Goal: Find specific page/section: Find specific page/section

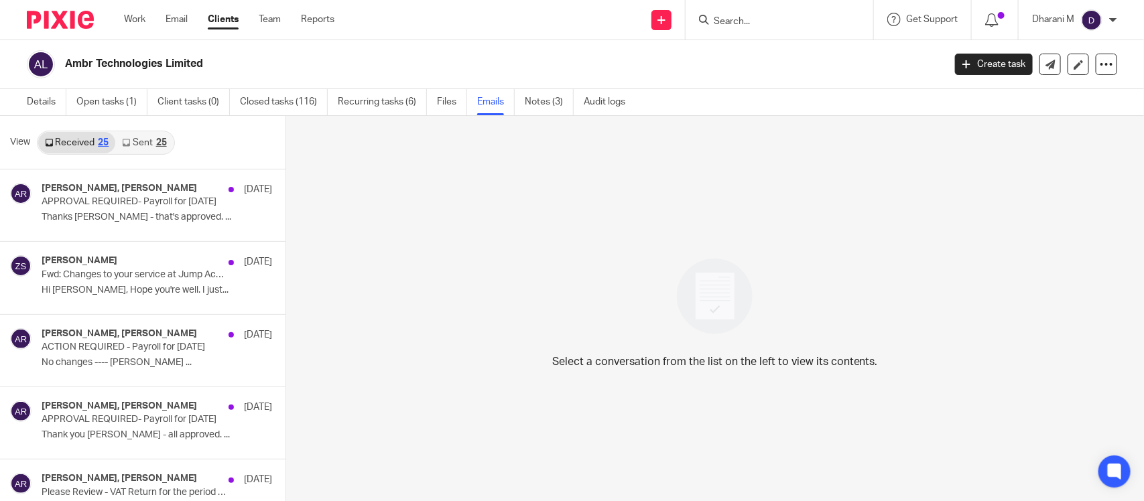
click at [748, 21] on input "Search" at bounding box center [773, 22] width 121 height 12
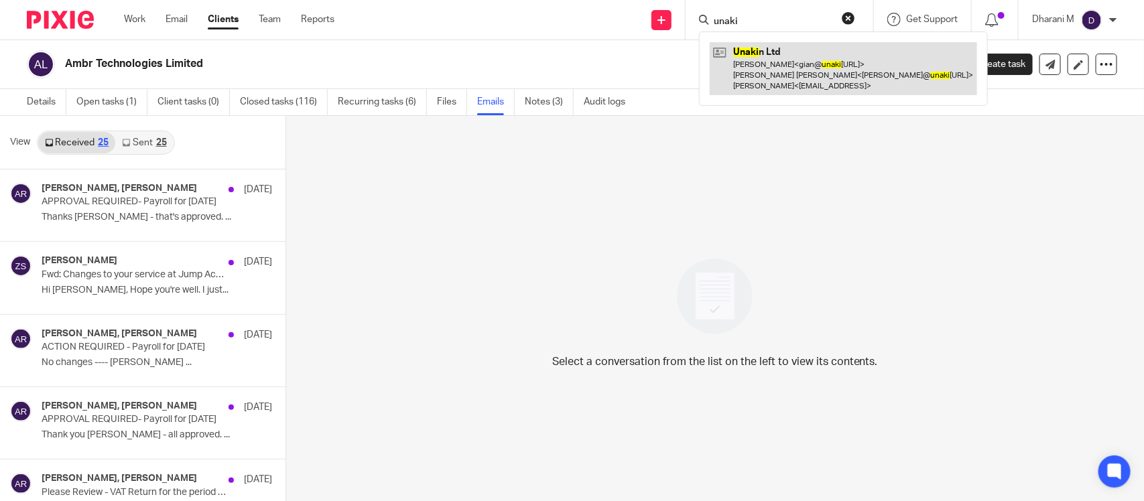
type input "unaki"
click at [818, 62] on link at bounding box center [843, 68] width 267 height 53
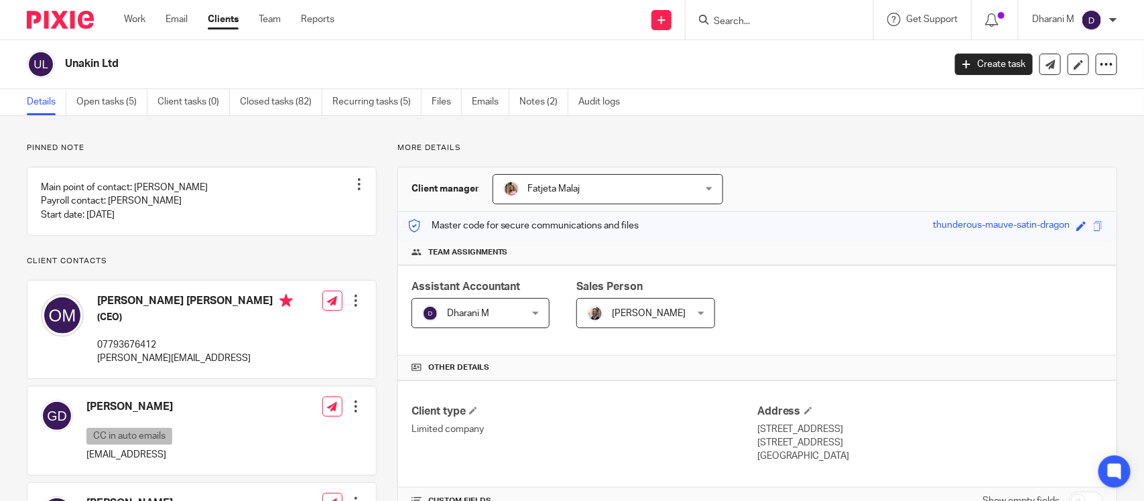
click at [812, 77] on div "Unakin Ltd" at bounding box center [481, 64] width 908 height 28
click at [1093, 226] on span at bounding box center [1098, 226] width 10 height 10
